Goal: Task Accomplishment & Management: Complete application form

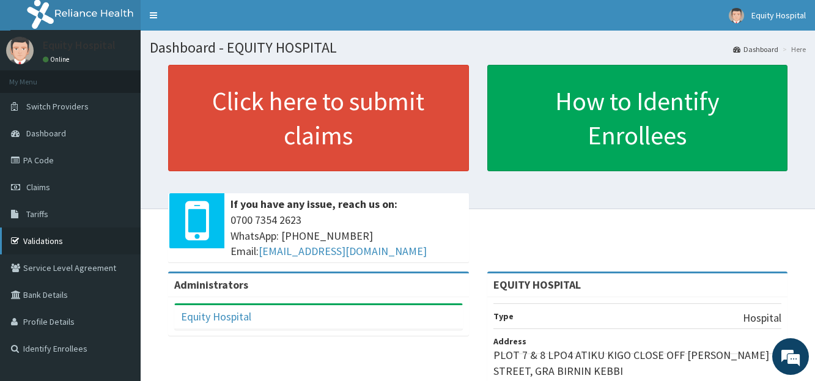
click at [51, 242] on link "Validations" at bounding box center [70, 240] width 141 height 27
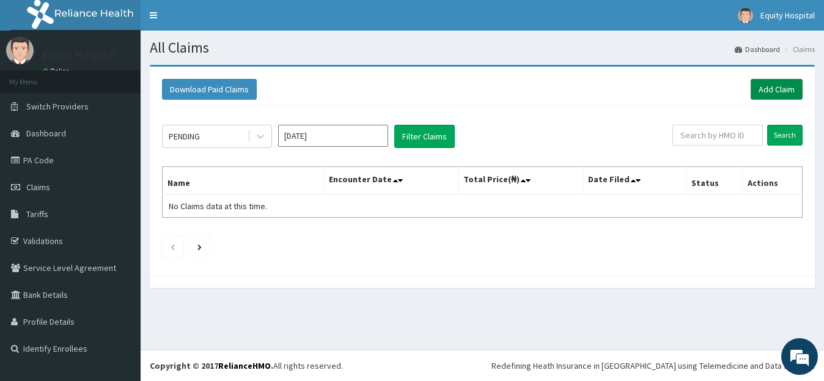
click at [778, 95] on link "Add Claim" at bounding box center [777, 89] width 52 height 21
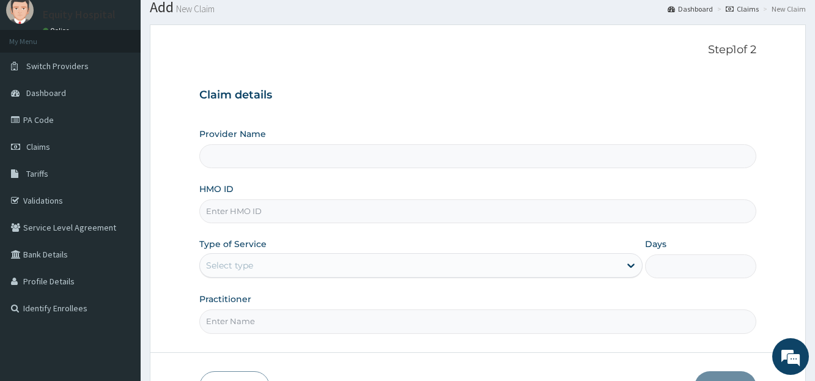
scroll to position [61, 0]
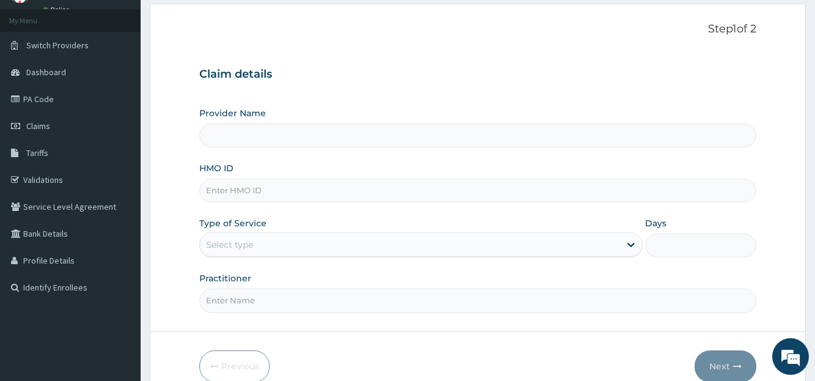
type input "EQUITY HOSPITAL"
click at [265, 187] on input "HMO ID" at bounding box center [477, 191] width 557 height 24
type input "NPM/10040/B"
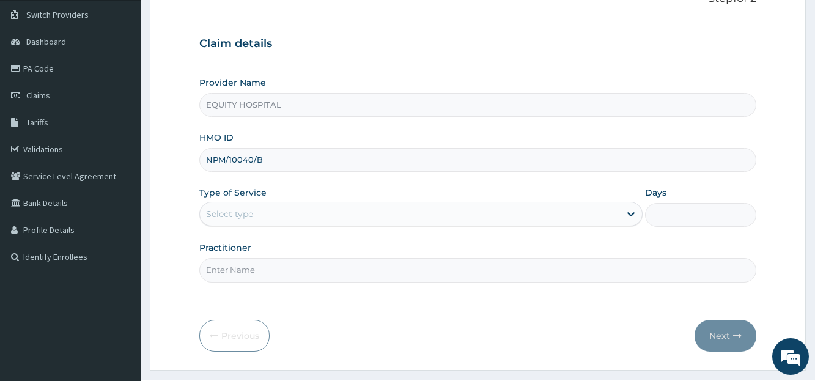
scroll to position [122, 0]
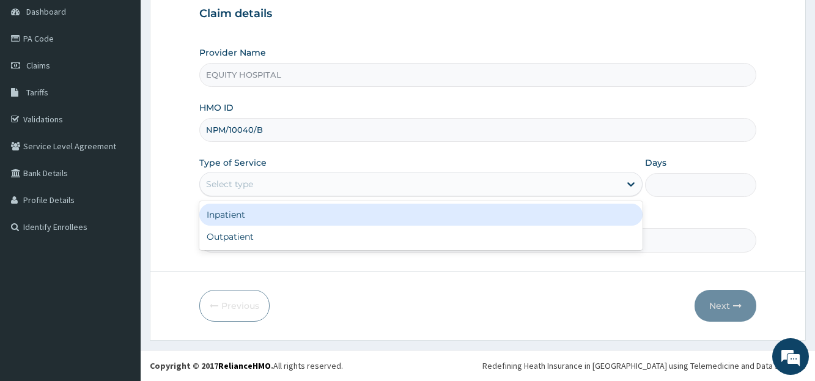
click at [262, 183] on div "Select type" at bounding box center [410, 184] width 420 height 20
click at [252, 214] on div "Inpatient" at bounding box center [420, 215] width 443 height 22
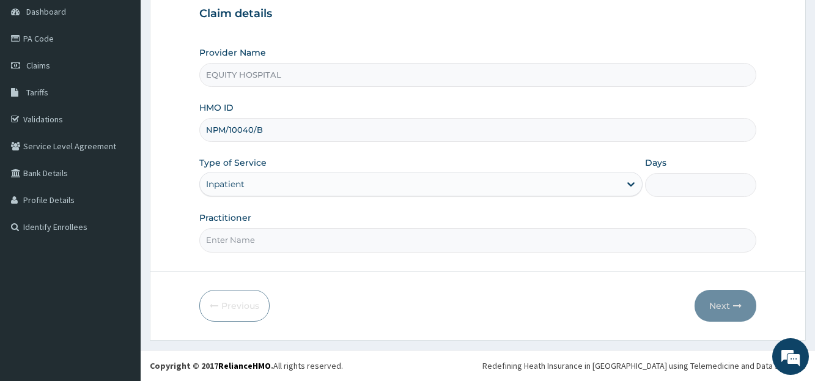
click at [684, 189] on input "Days" at bounding box center [700, 185] width 111 height 24
type input "2"
click at [219, 241] on input "Practitioner" at bounding box center [477, 240] width 557 height 24
type input "Dr. ibrahim"
click at [721, 304] on button "Next" at bounding box center [726, 306] width 62 height 32
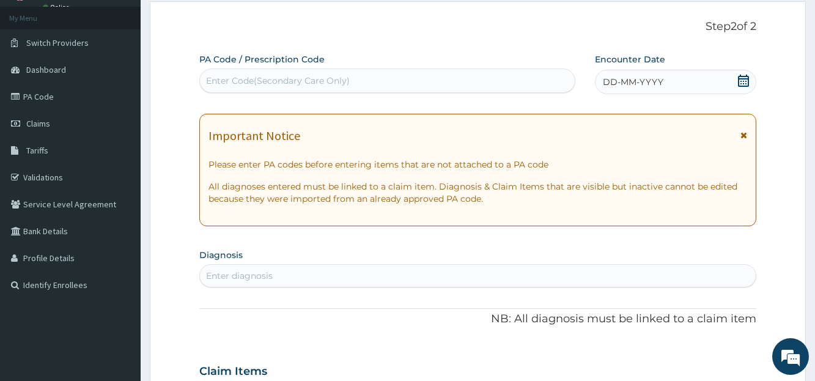
scroll to position [0, 0]
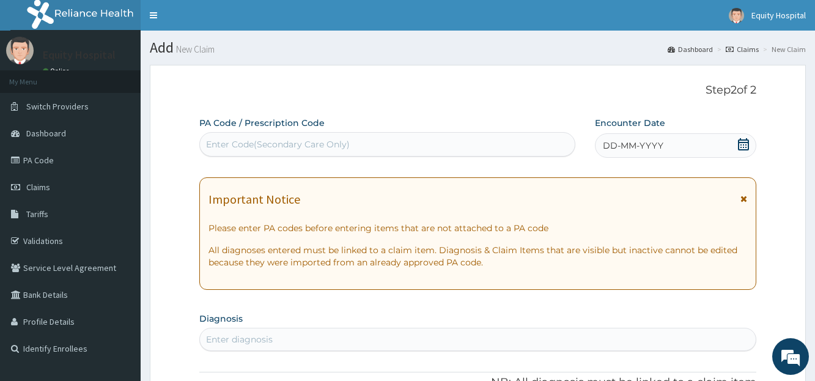
click at [292, 139] on div "Enter Code(Secondary Care Only)" at bounding box center [278, 144] width 144 height 12
paste input "PA/46F55D"
type input "PA/46F55D"
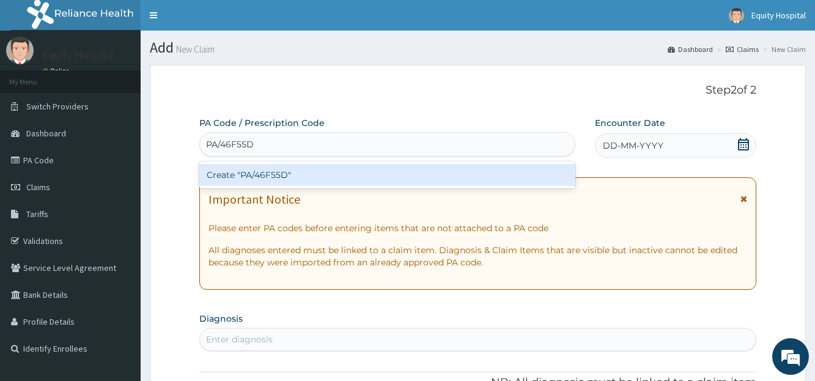
click at [369, 170] on div "Create "PA/46F55D"" at bounding box center [387, 175] width 376 height 22
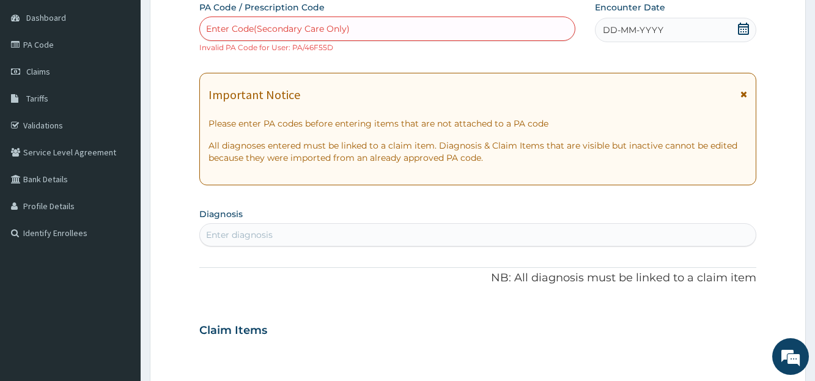
scroll to position [122, 0]
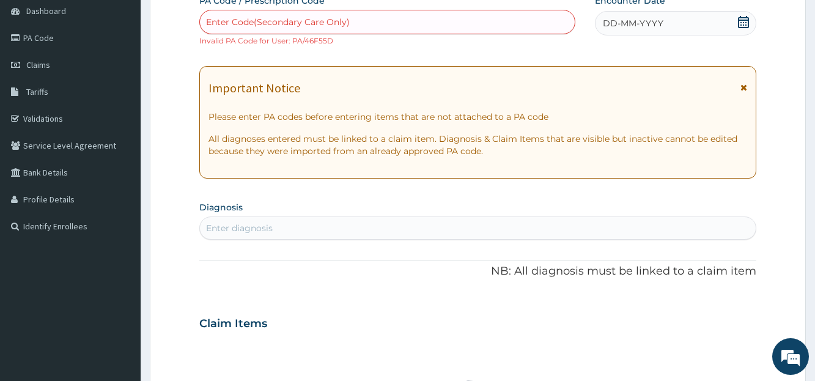
click at [742, 19] on icon at bounding box center [744, 22] width 12 height 12
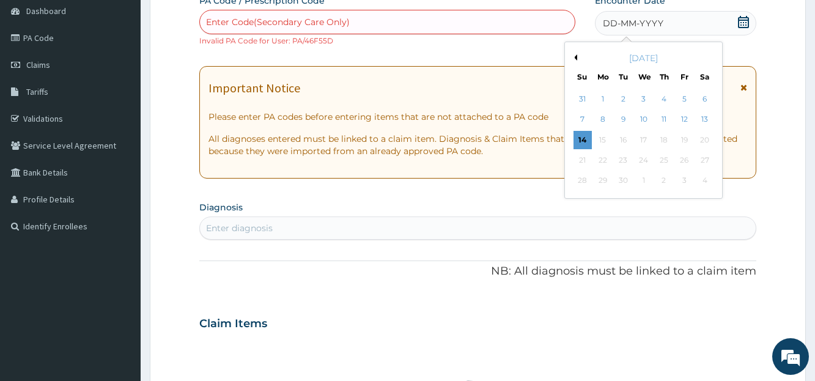
click at [575, 56] on button "Previous Month" at bounding box center [574, 57] width 6 height 6
click at [663, 142] on div "14" at bounding box center [664, 140] width 18 height 18
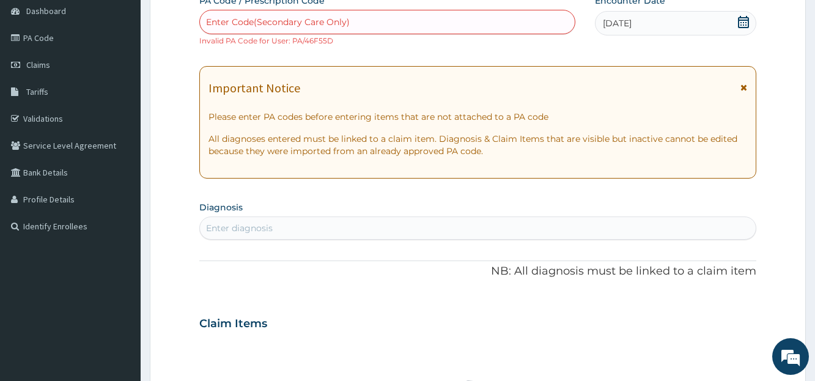
click at [303, 23] on div "Enter Code(Secondary Care Only)" at bounding box center [278, 22] width 144 height 12
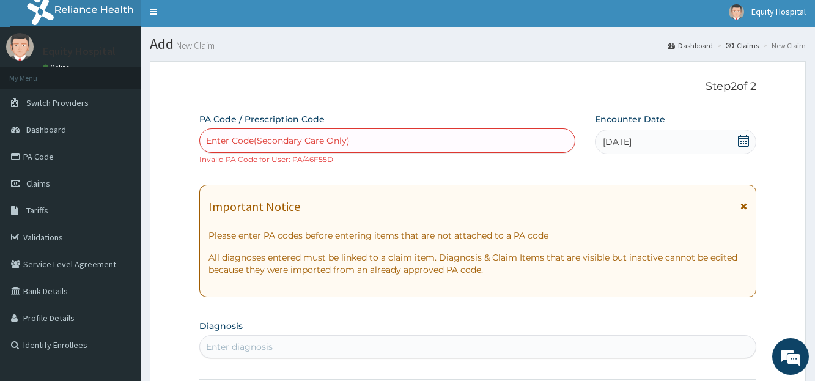
scroll to position [0, 0]
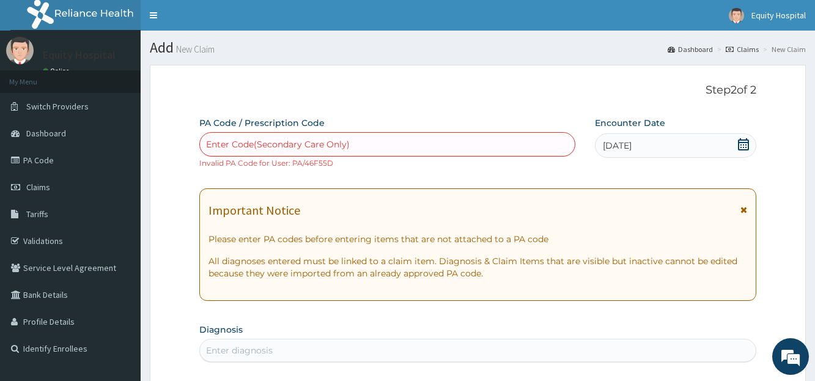
click at [749, 146] on icon at bounding box center [743, 144] width 11 height 12
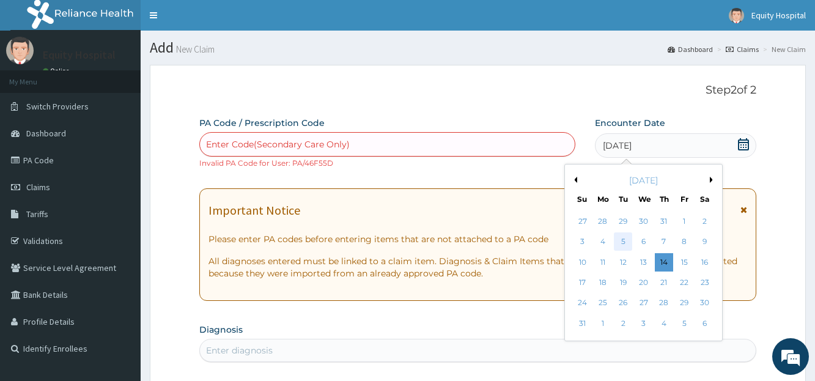
click at [621, 242] on div "5" at bounding box center [623, 242] width 18 height 18
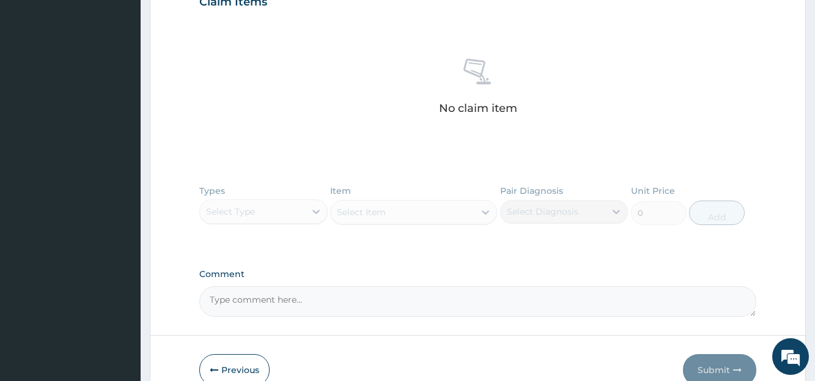
scroll to position [264, 0]
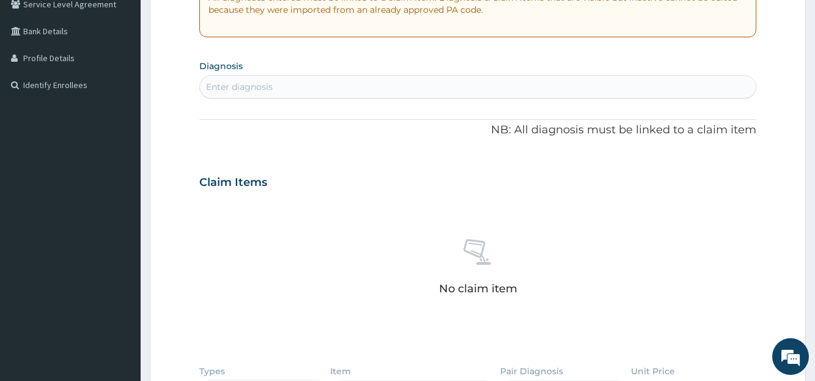
click at [312, 84] on div "Enter diagnosis" at bounding box center [477, 87] width 555 height 20
click at [315, 86] on div "Enter diagnosis" at bounding box center [477, 87] width 555 height 20
click at [316, 86] on div "Enter diagnosis" at bounding box center [477, 87] width 555 height 20
type input "MALARIA"
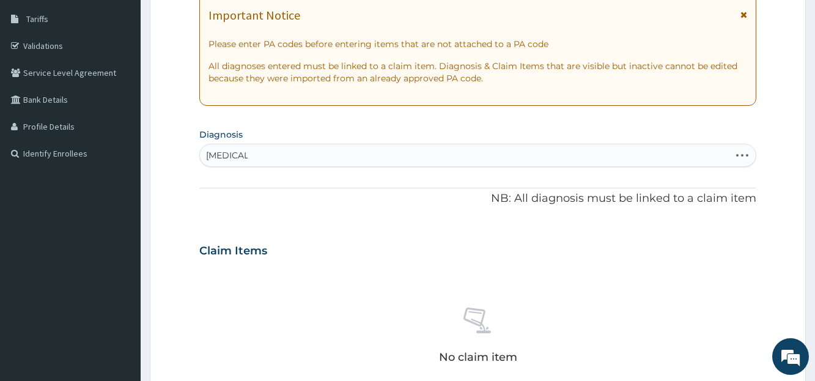
scroll to position [202, 0]
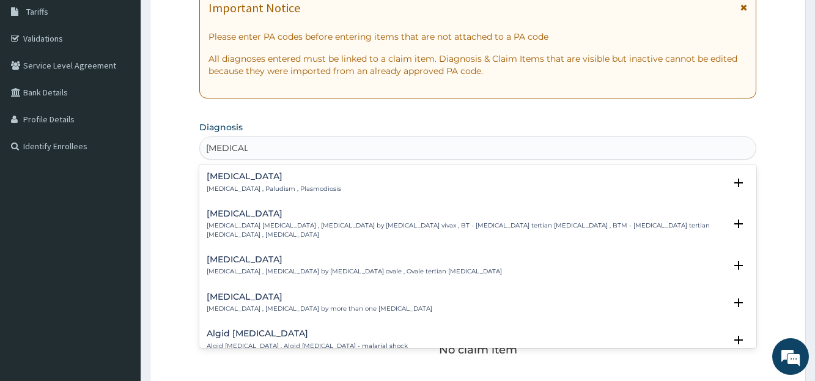
click at [289, 182] on div "Malaria Malaria , Paludism , Plasmodiosis" at bounding box center [274, 182] width 135 height 21
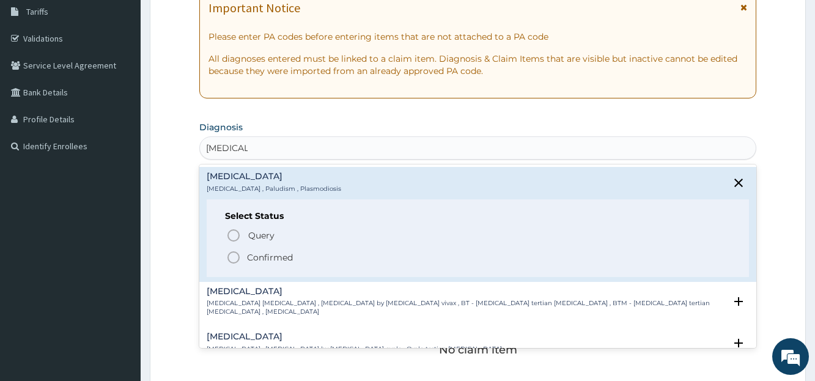
click at [235, 257] on icon "status option filled" at bounding box center [233, 257] width 15 height 15
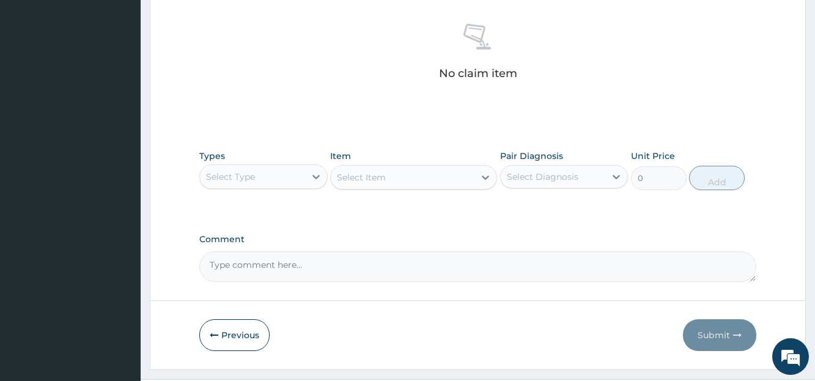
scroll to position [508, 0]
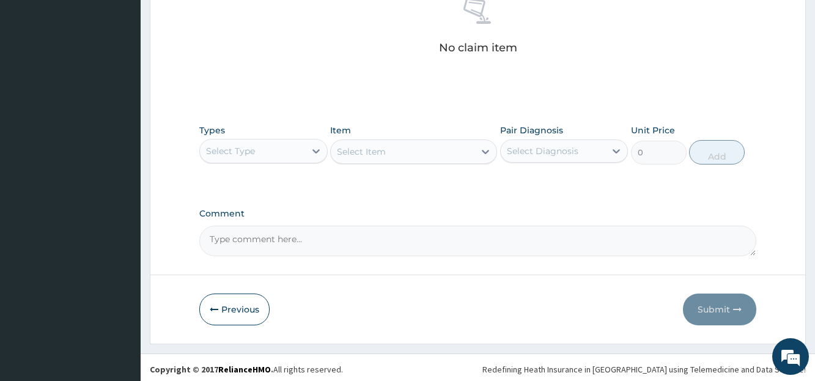
click at [290, 152] on div "Select Type" at bounding box center [252, 151] width 105 height 20
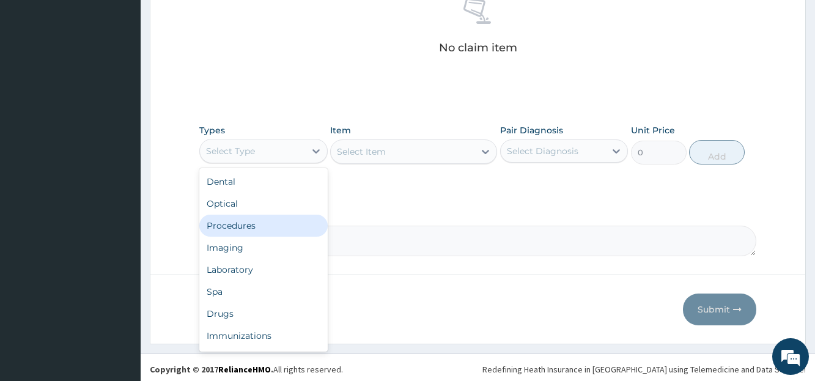
click at [242, 227] on div "Procedures" at bounding box center [263, 226] width 128 height 22
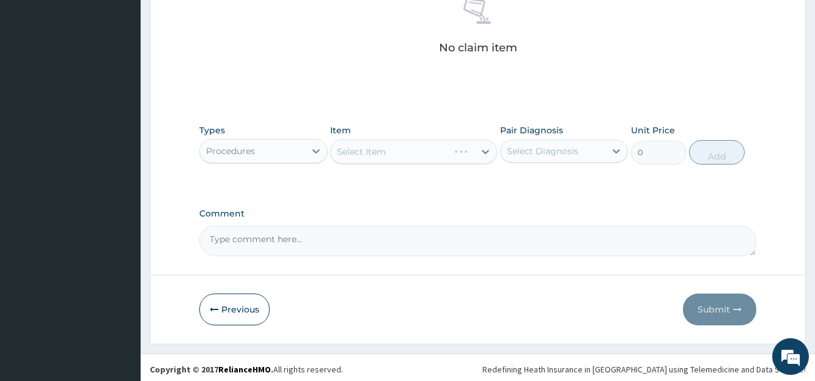
click at [356, 151] on div "Select Item" at bounding box center [413, 151] width 167 height 24
click at [356, 148] on div "Select Item" at bounding box center [413, 151] width 167 height 24
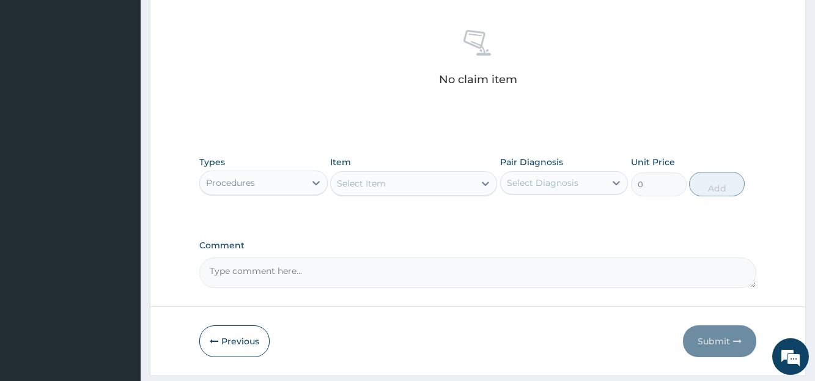
scroll to position [447, 0]
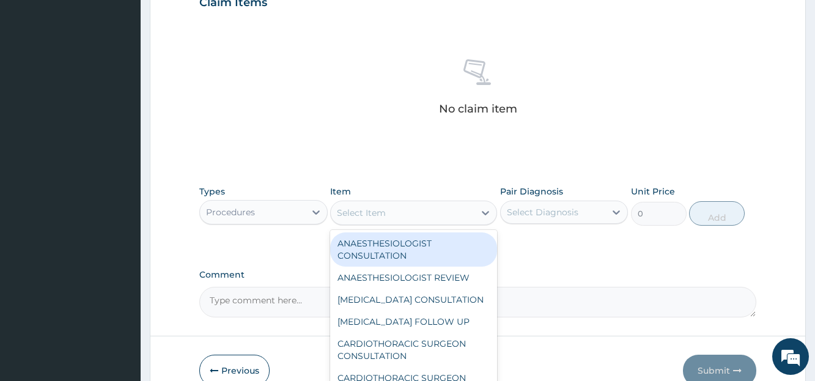
click at [364, 212] on div "Select Item" at bounding box center [361, 213] width 49 height 12
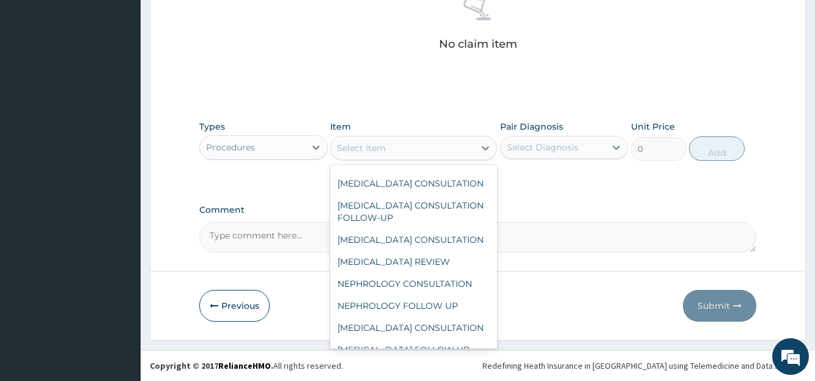
scroll to position [550, 0]
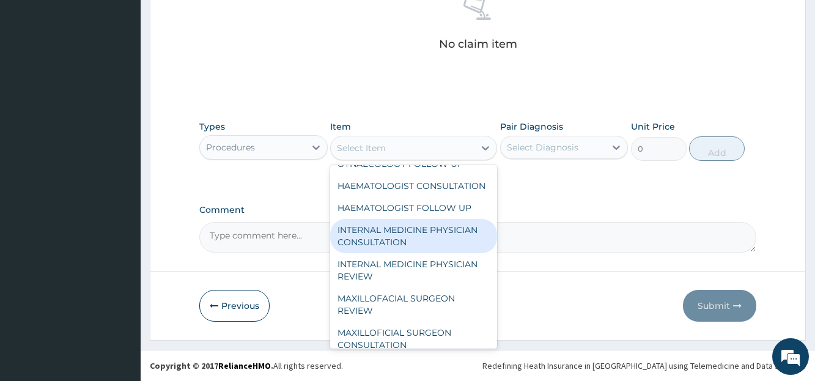
click at [383, 253] on div "INTERNAL MEDICINE PHYSICIAN CONSULTATION" at bounding box center [413, 236] width 167 height 34
type input "15000"
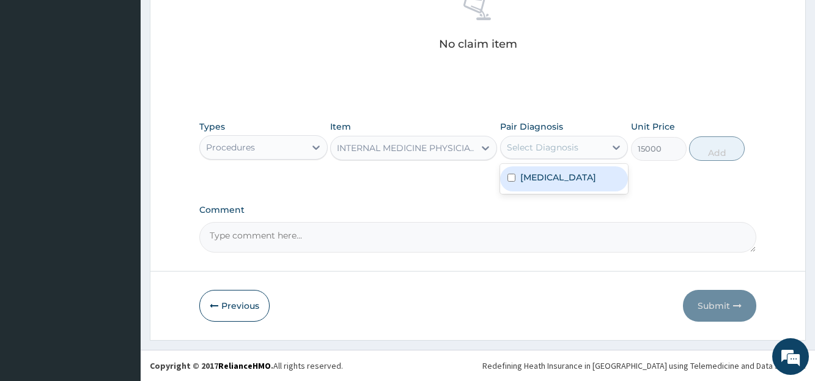
drag, startPoint x: 541, startPoint y: 149, endPoint x: 525, endPoint y: 158, distance: 17.8
click at [537, 150] on div "Select Diagnosis" at bounding box center [543, 147] width 72 height 12
drag, startPoint x: 525, startPoint y: 181, endPoint x: 516, endPoint y: 184, distance: 9.7
click at [526, 181] on label "Malaria" at bounding box center [558, 177] width 76 height 12
checkbox input "true"
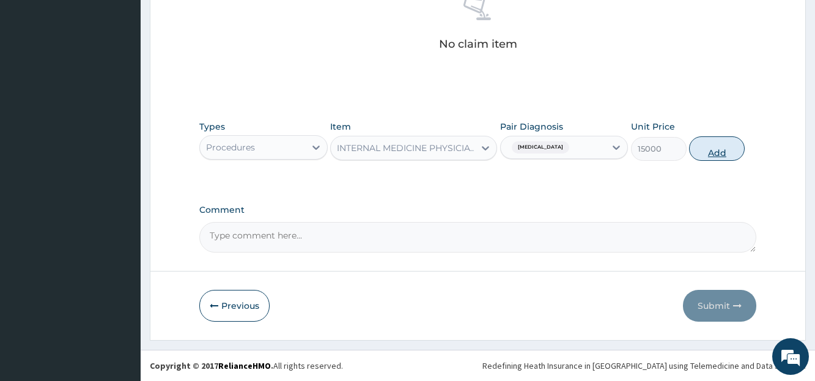
click at [711, 152] on button "Add" at bounding box center [717, 148] width 56 height 24
type input "0"
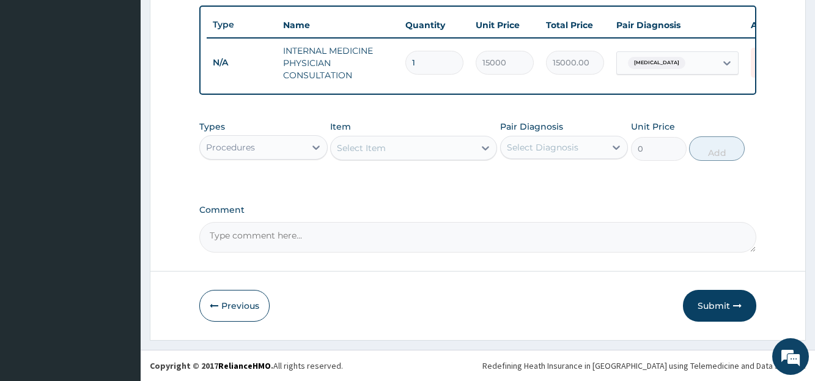
drag, startPoint x: 112, startPoint y: 65, endPoint x: 163, endPoint y: 15, distance: 70.9
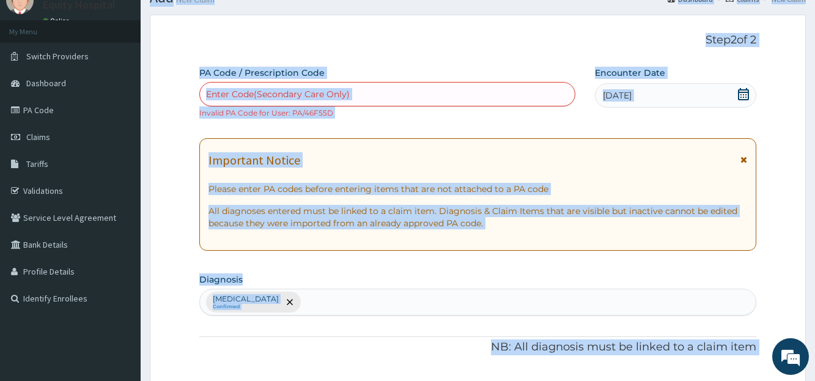
scroll to position [0, 0]
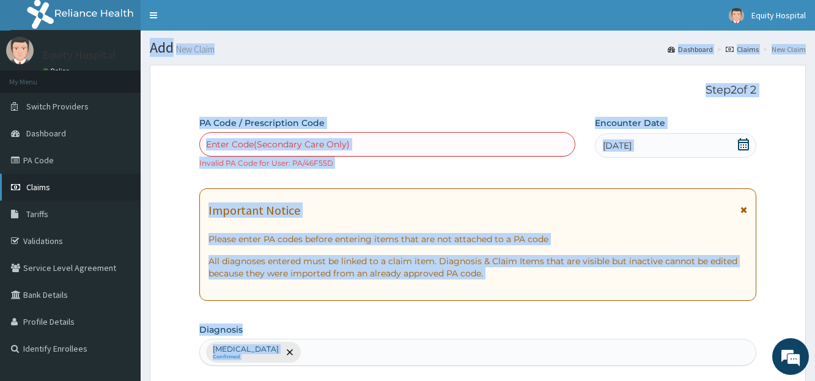
click at [35, 191] on span "Claims" at bounding box center [38, 187] width 24 height 11
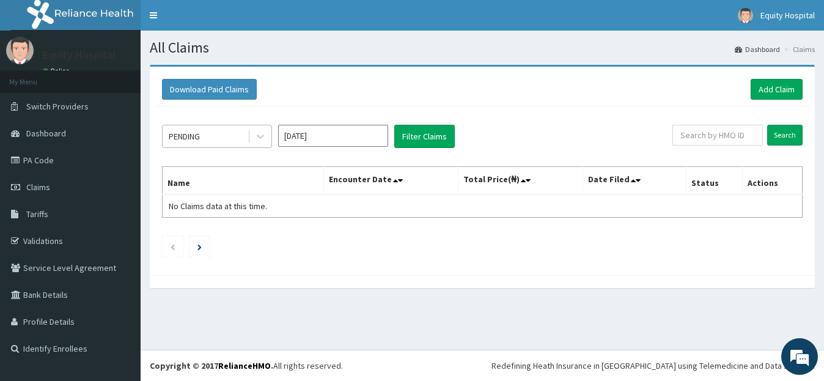
click at [246, 136] on div "PENDING" at bounding box center [205, 137] width 85 height 20
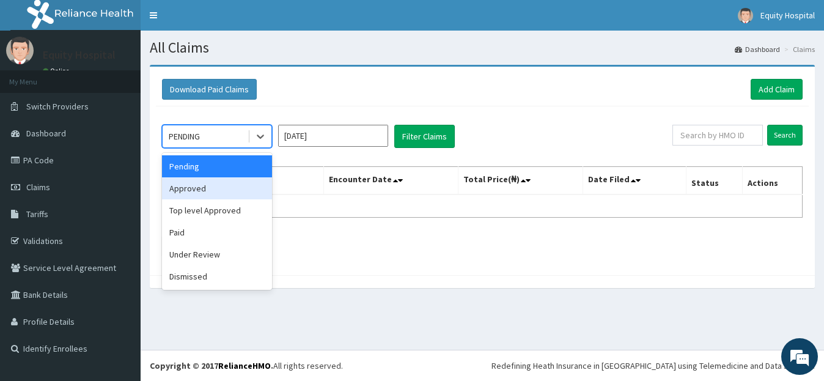
click at [190, 191] on div "Approved" at bounding box center [217, 188] width 110 height 22
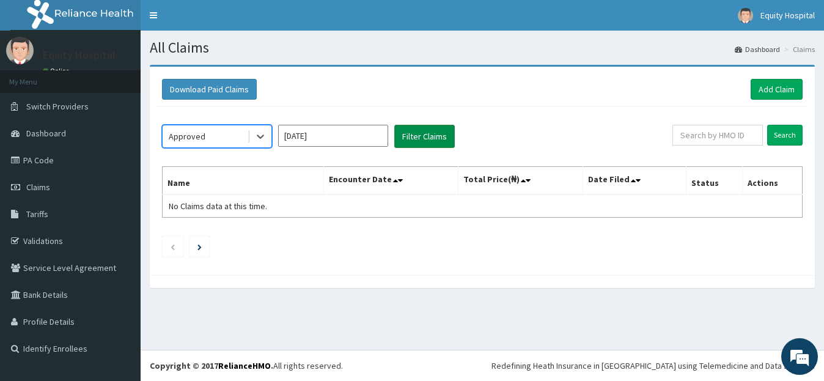
click at [426, 140] on button "Filter Claims" at bounding box center [424, 136] width 61 height 23
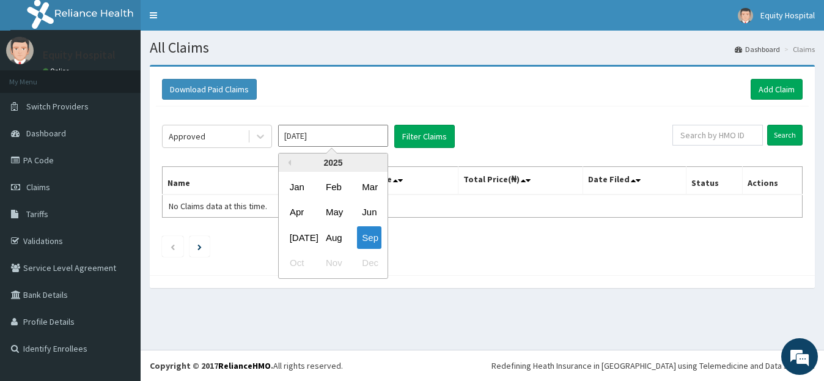
click at [350, 139] on input "[DATE]" at bounding box center [333, 136] width 110 height 22
click at [335, 234] on div "Aug" at bounding box center [333, 237] width 24 height 23
type input "[DATE]"
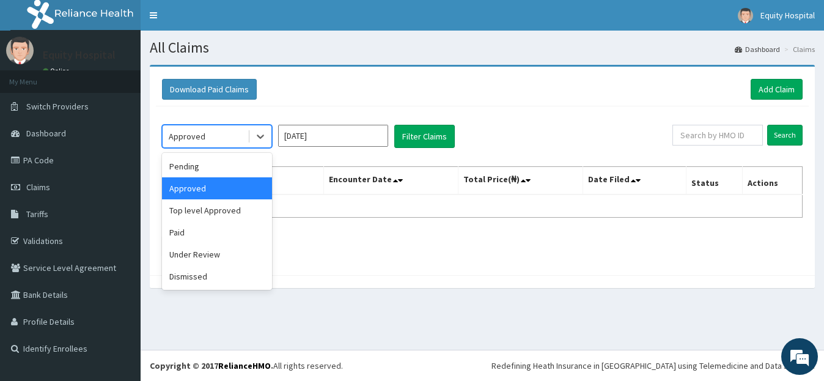
click at [210, 139] on div "Approved" at bounding box center [205, 137] width 85 height 20
click at [207, 160] on div "Pending" at bounding box center [217, 166] width 110 height 22
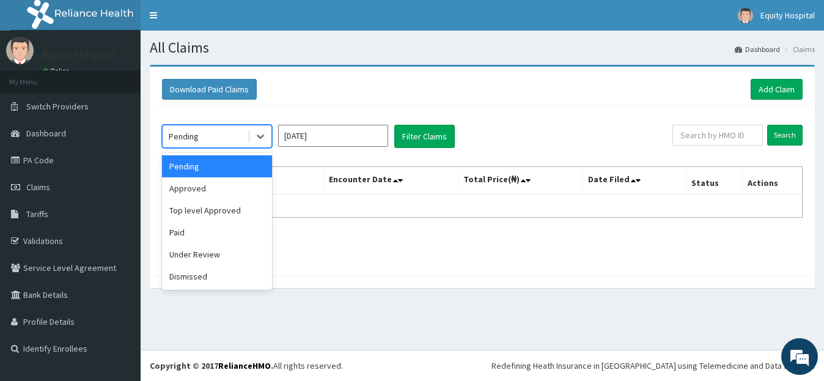
click at [234, 131] on div "Pending" at bounding box center [205, 137] width 85 height 20
click at [203, 184] on div "Approved" at bounding box center [217, 188] width 110 height 22
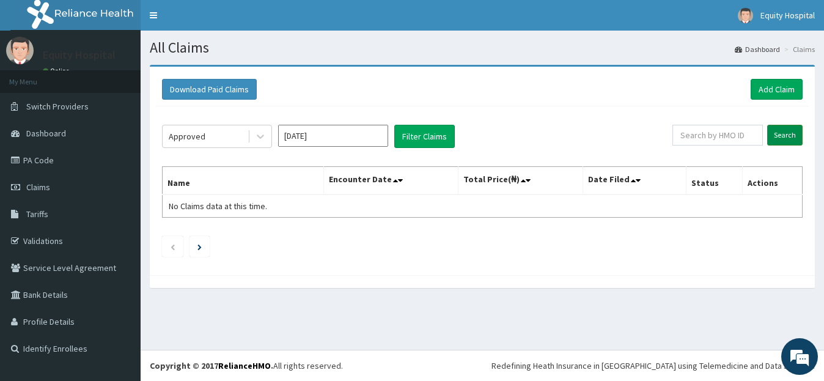
click at [789, 133] on input "Search" at bounding box center [784, 135] width 35 height 21
click at [432, 140] on button "Filter Claims" at bounding box center [424, 136] width 61 height 23
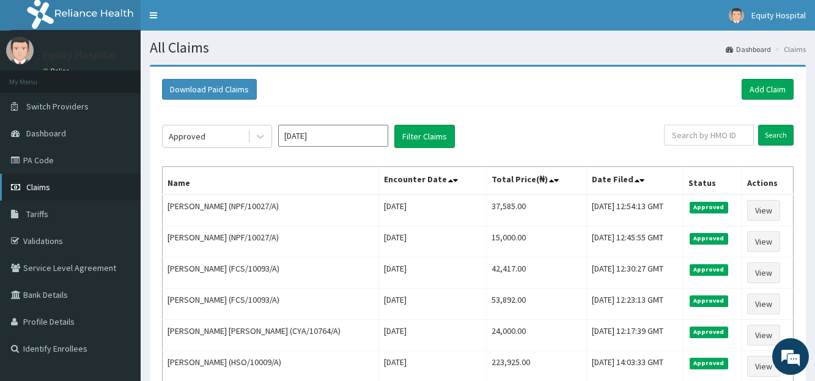
click at [39, 186] on span "Claims" at bounding box center [38, 187] width 24 height 11
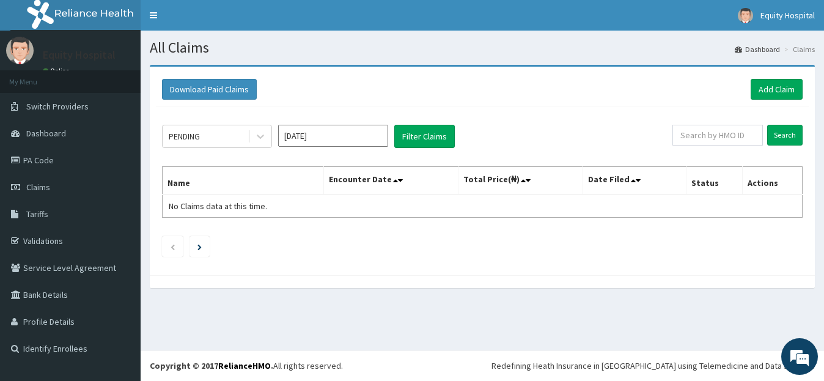
click at [345, 130] on input "[DATE]" at bounding box center [333, 136] width 110 height 22
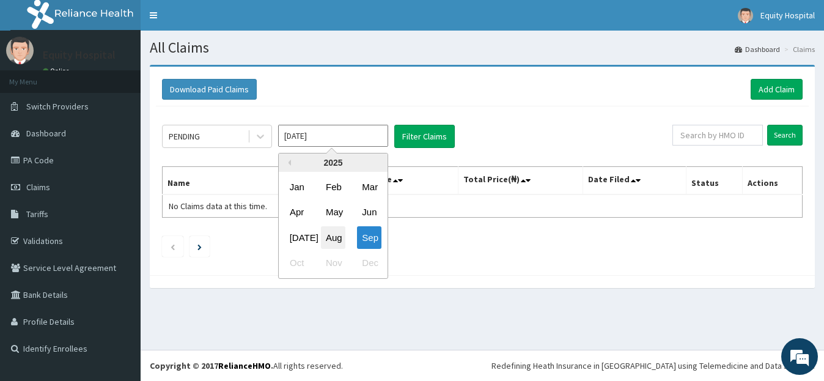
click at [331, 237] on div "Aug" at bounding box center [333, 237] width 24 height 23
type input "[DATE]"
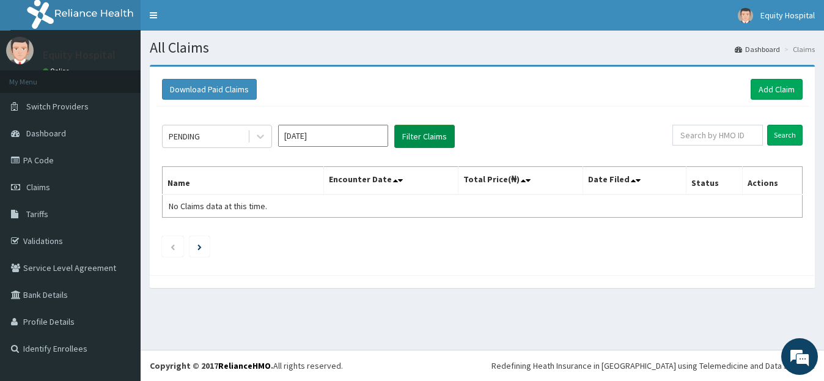
click at [427, 136] on button "Filter Claims" at bounding box center [424, 136] width 61 height 23
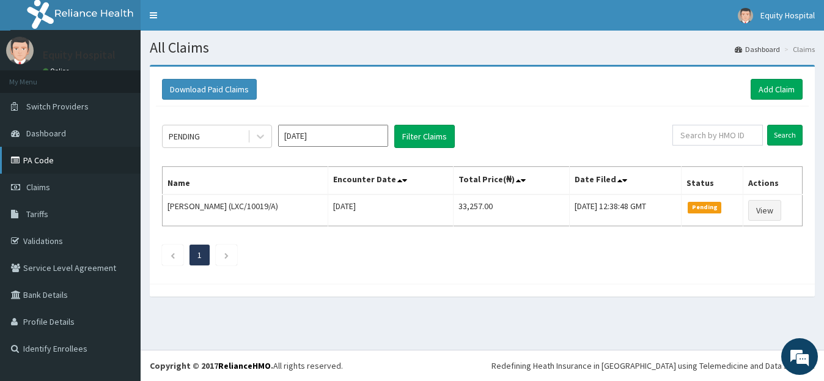
click at [62, 159] on link "PA Code" at bounding box center [70, 160] width 141 height 27
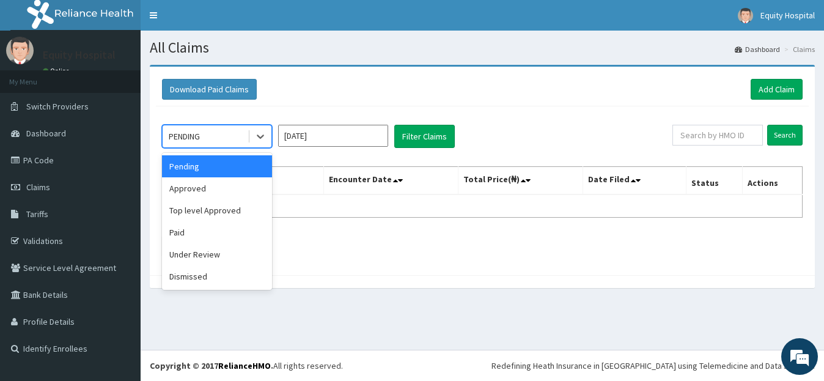
click at [193, 143] on div "PENDING" at bounding box center [205, 137] width 85 height 20
click at [180, 227] on div "Paid" at bounding box center [217, 232] width 110 height 22
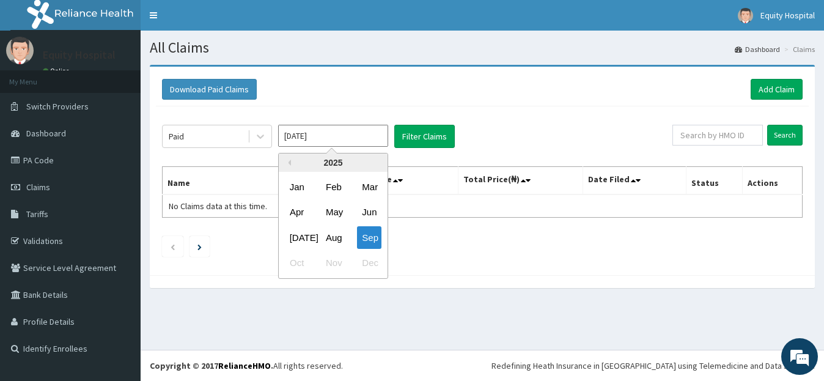
click at [324, 138] on input "[DATE]" at bounding box center [333, 136] width 110 height 22
drag, startPoint x: 331, startPoint y: 238, endPoint x: 339, endPoint y: 231, distance: 10.4
click at [332, 237] on div "Aug" at bounding box center [333, 237] width 24 height 23
type input "[DATE]"
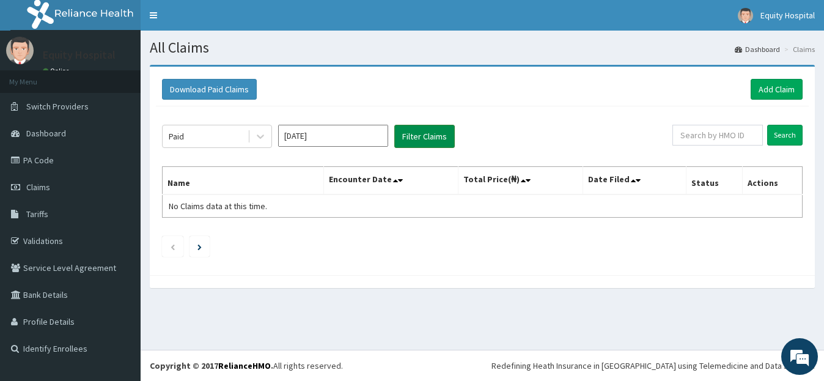
click at [423, 138] on button "Filter Claims" at bounding box center [424, 136] width 61 height 23
click at [423, 139] on button "Filter Claims" at bounding box center [424, 136] width 61 height 23
click at [429, 139] on button "Filter Claims" at bounding box center [424, 136] width 61 height 23
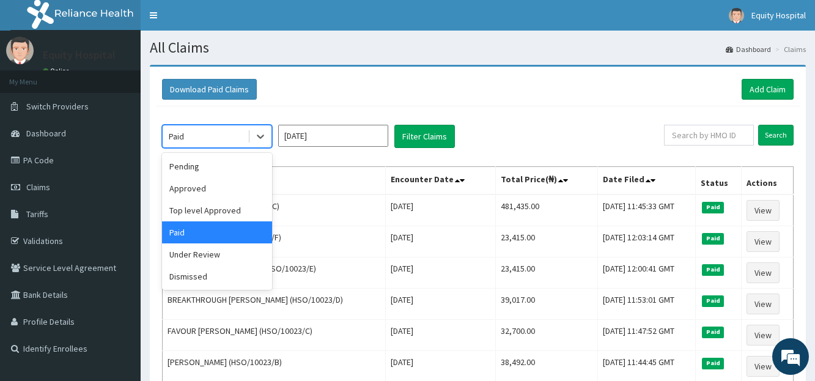
click at [224, 139] on div "Paid" at bounding box center [205, 137] width 85 height 20
click at [212, 251] on div "Under Review" at bounding box center [217, 254] width 110 height 22
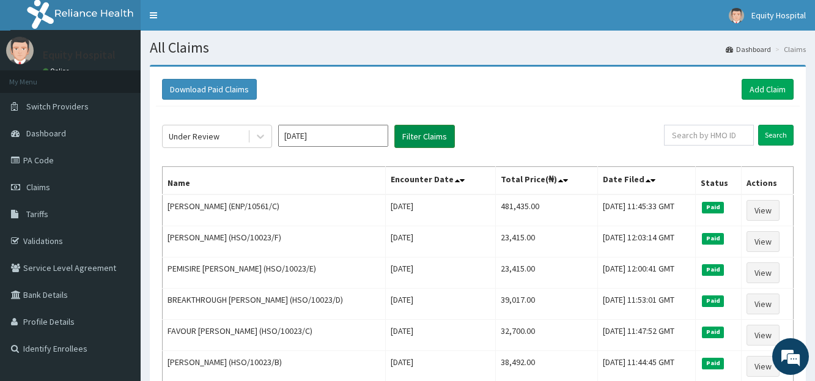
click at [417, 141] on button "Filter Claims" at bounding box center [424, 136] width 61 height 23
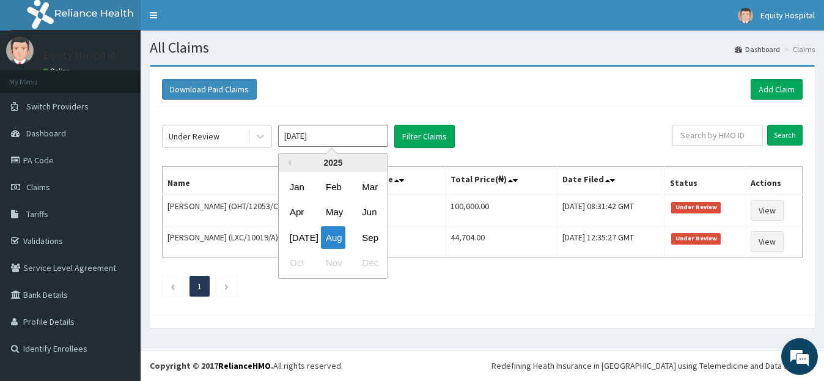
click at [317, 144] on input "[DATE]" at bounding box center [333, 136] width 110 height 22
click at [374, 141] on input "[DATE]" at bounding box center [333, 136] width 110 height 22
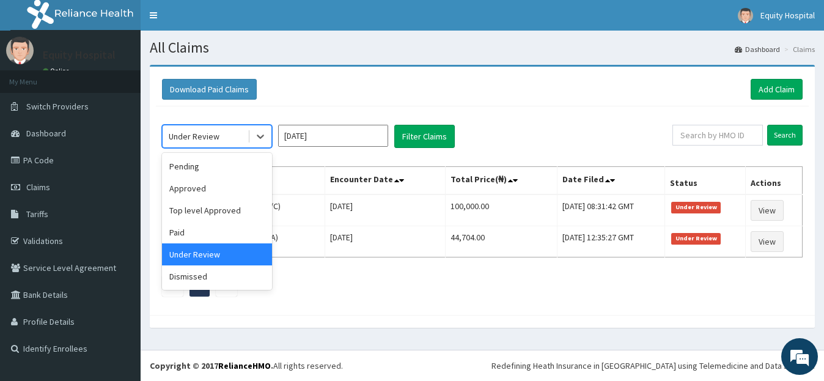
click at [221, 132] on div "Under Review" at bounding box center [205, 137] width 85 height 20
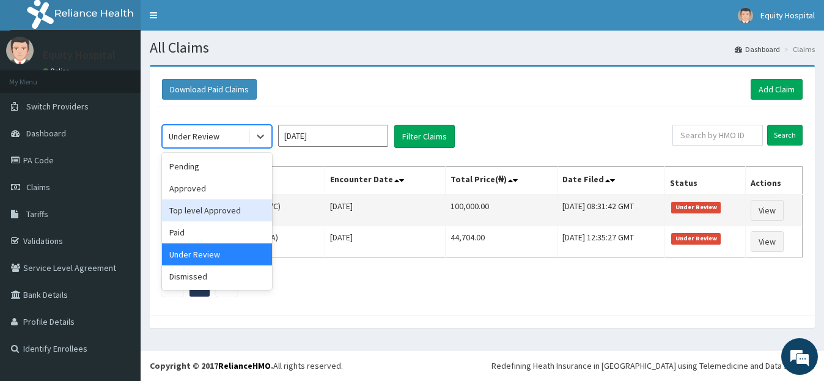
drag, startPoint x: 241, startPoint y: 204, endPoint x: 233, endPoint y: 203, distance: 8.0
click at [236, 203] on div "Top level Approved" at bounding box center [217, 210] width 110 height 22
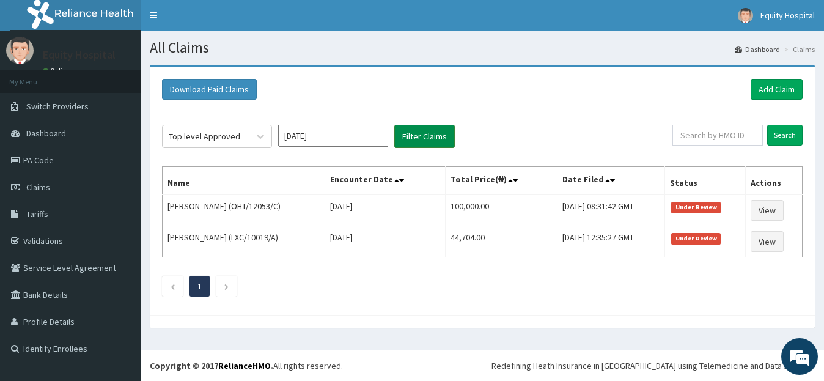
click at [435, 146] on button "Filter Claims" at bounding box center [424, 136] width 61 height 23
